Goal: Find specific page/section: Find specific page/section

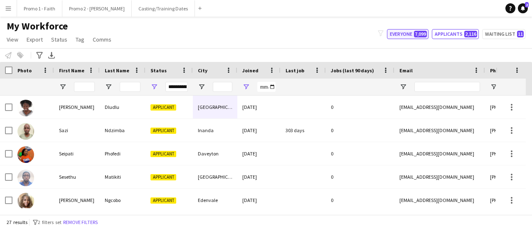
click at [410, 39] on button "Everyone 7,099" at bounding box center [408, 34] width 42 height 10
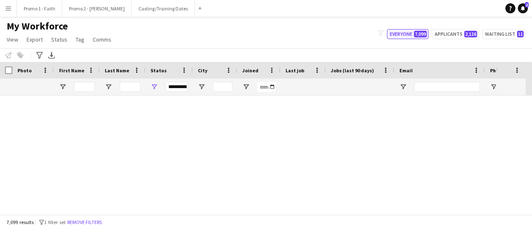
type input "**********"
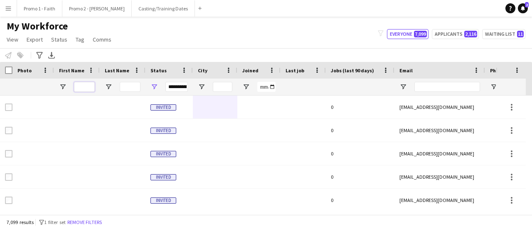
click at [86, 88] on input "First Name Filter Input" at bounding box center [84, 87] width 21 height 10
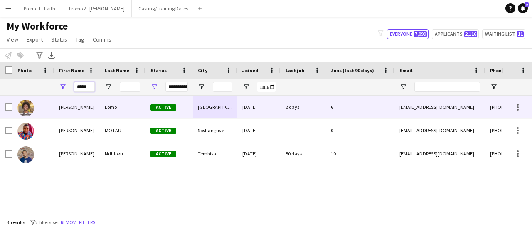
type input "*****"
click at [99, 105] on div "[PERSON_NAME]" at bounding box center [77, 107] width 46 height 23
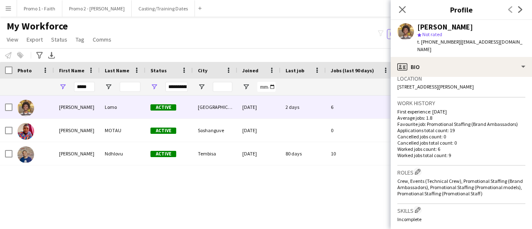
scroll to position [400, 0]
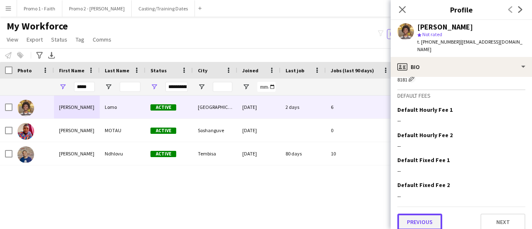
click at [424, 215] on button "Previous" at bounding box center [419, 222] width 45 height 17
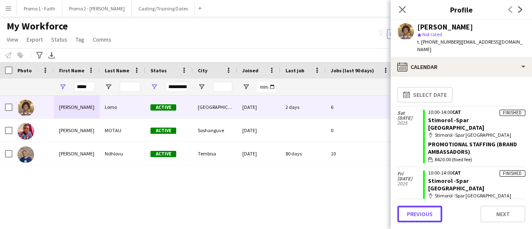
click at [424, 215] on button "Previous" at bounding box center [419, 214] width 45 height 17
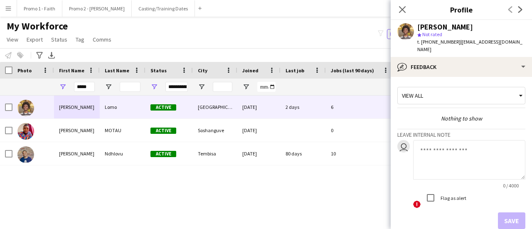
scroll to position [38, 0]
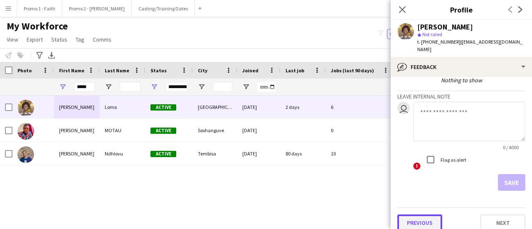
click at [421, 217] on button "Previous" at bounding box center [419, 222] width 45 height 17
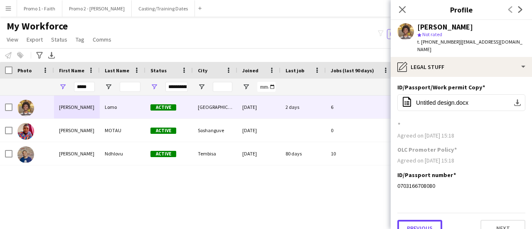
click at [421, 220] on button "Previous" at bounding box center [419, 228] width 45 height 17
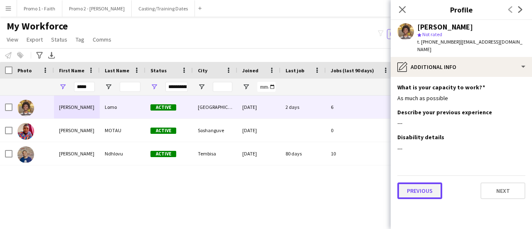
click at [419, 182] on button "Previous" at bounding box center [419, 190] width 45 height 17
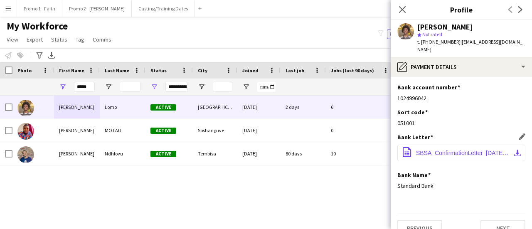
click at [447, 145] on button "office-file-sheet SBSA_ConfirmationLetter_[DATE].pdf download-bottom" at bounding box center [461, 153] width 128 height 17
